Goal: Navigation & Orientation: Find specific page/section

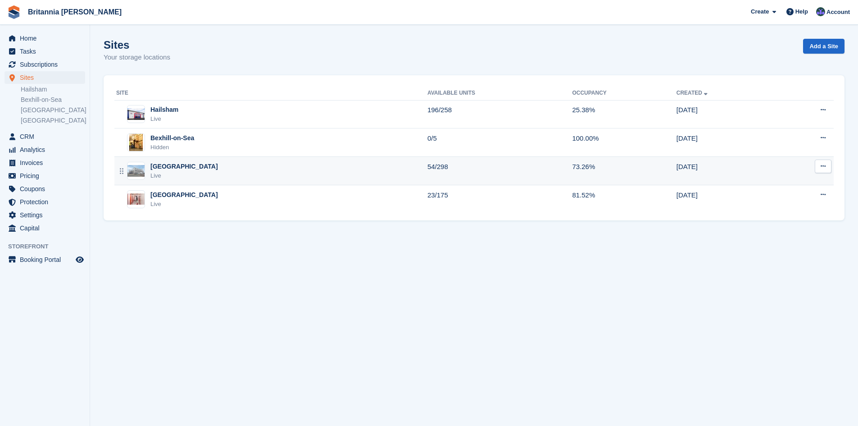
click at [190, 167] on div "Eastbourne Live" at bounding box center [271, 171] width 311 height 18
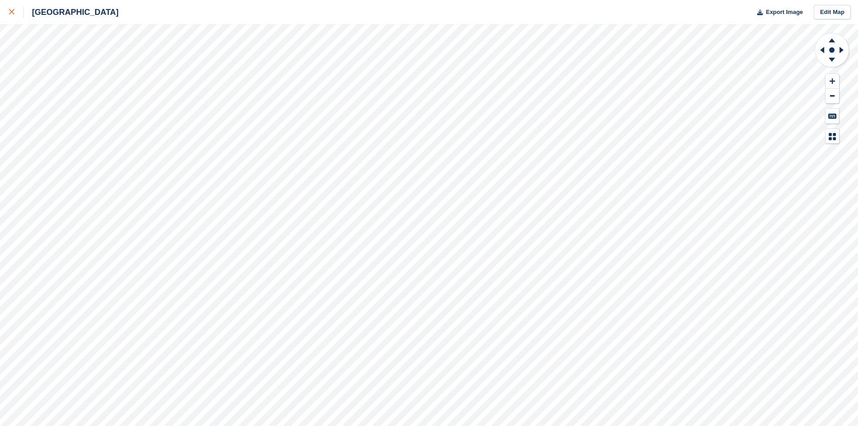
click at [9, 9] on icon at bounding box center [11, 11] width 5 height 5
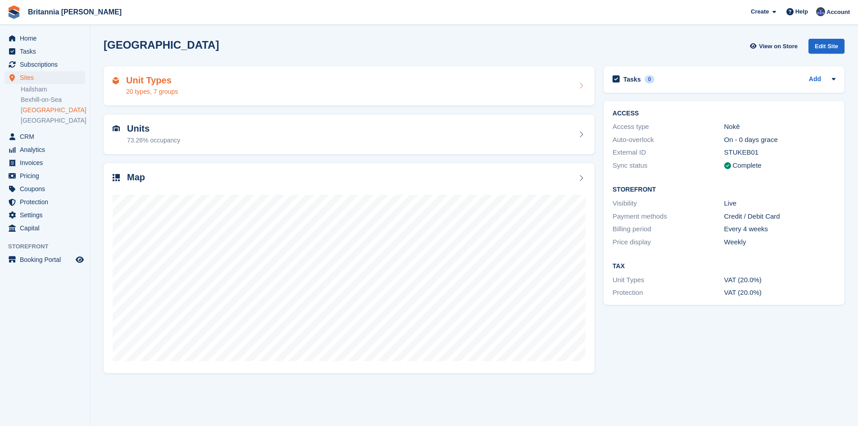
click at [159, 78] on h2 "Unit Types" at bounding box center [152, 80] width 52 height 10
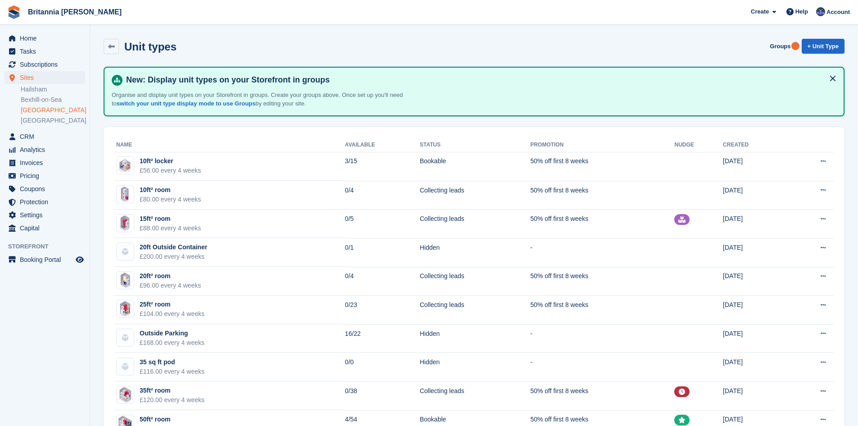
click at [32, 110] on link "[GEOGRAPHIC_DATA]" at bounding box center [53, 110] width 64 height 9
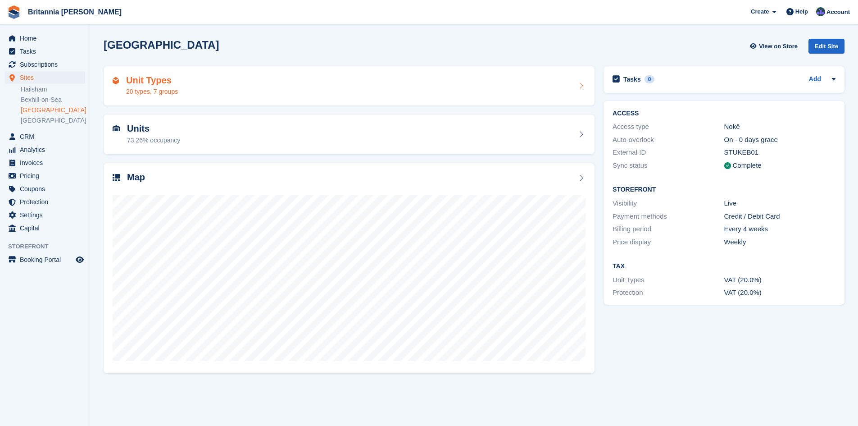
click at [191, 81] on div "Unit Types 20 types, 7 groups" at bounding box center [349, 86] width 473 height 22
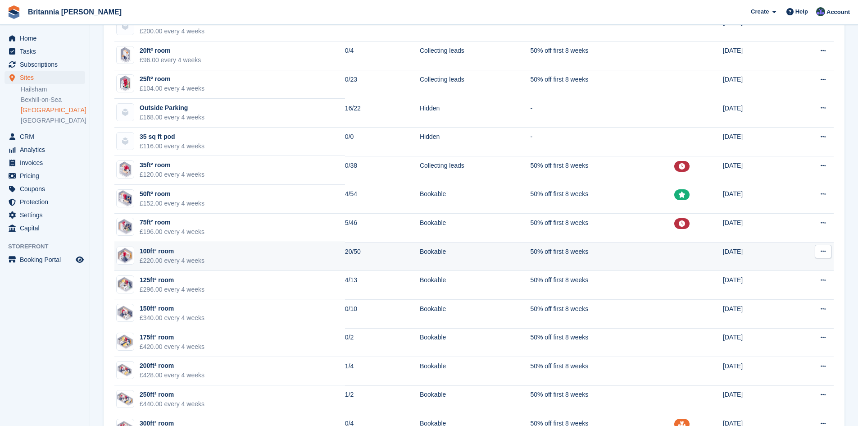
scroll to position [135, 0]
